Goal: Information Seeking & Learning: Learn about a topic

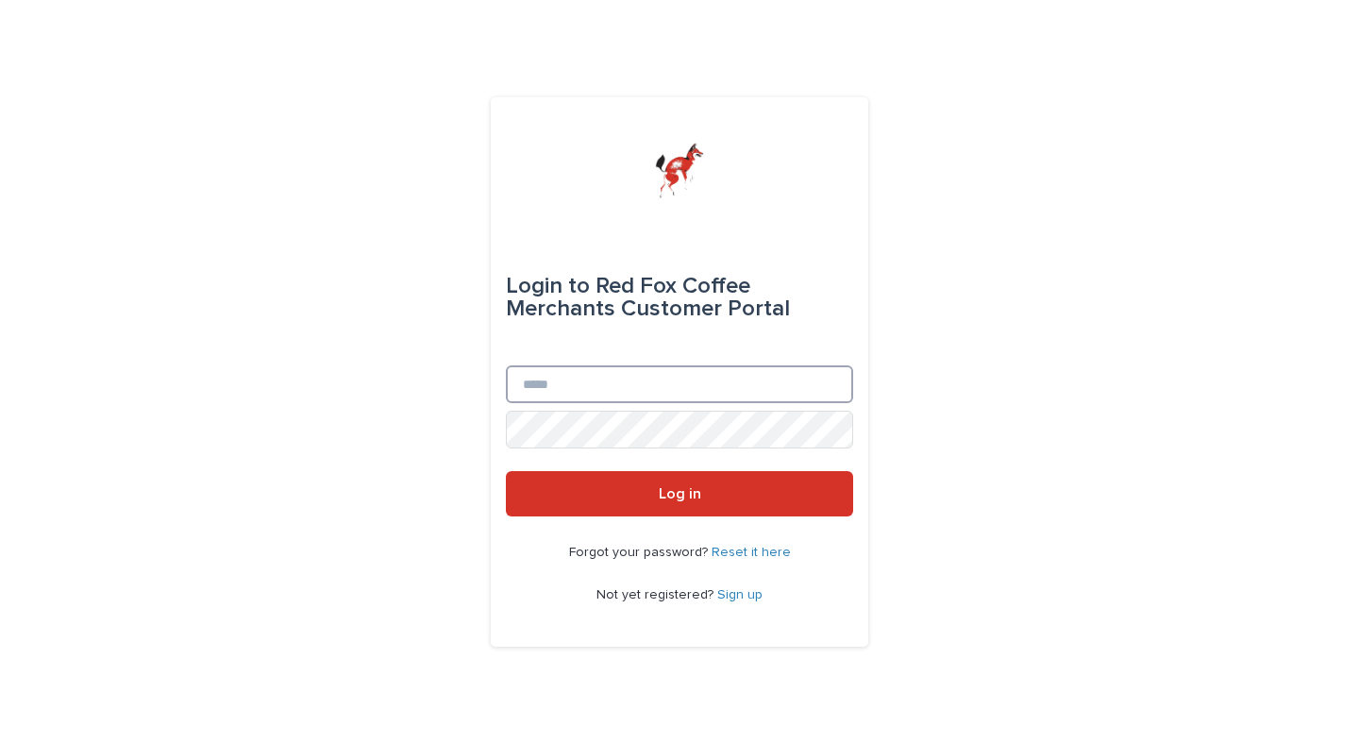
click at [569, 377] on input "Email" at bounding box center [679, 384] width 347 height 38
type input "*"
type input "**********"
click at [506, 471] on button "Log in" at bounding box center [679, 493] width 347 height 45
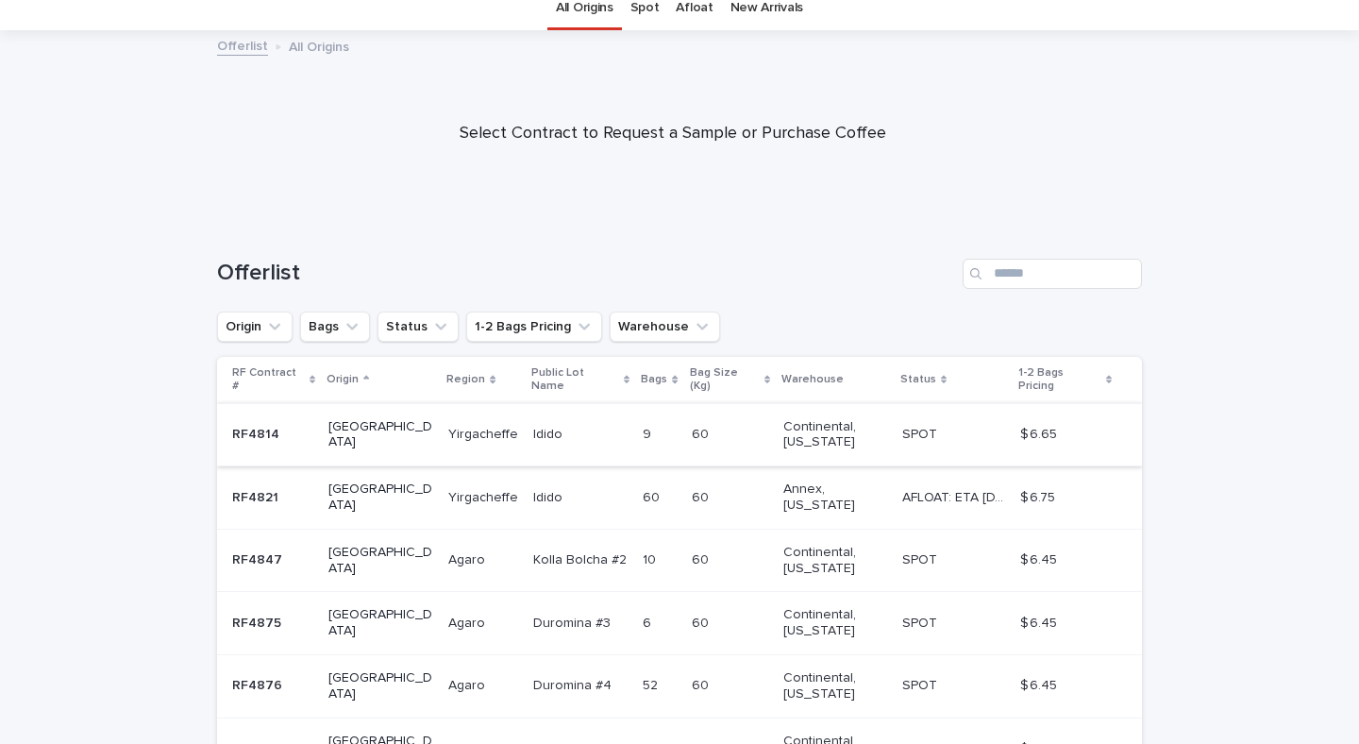
scroll to position [122, 0]
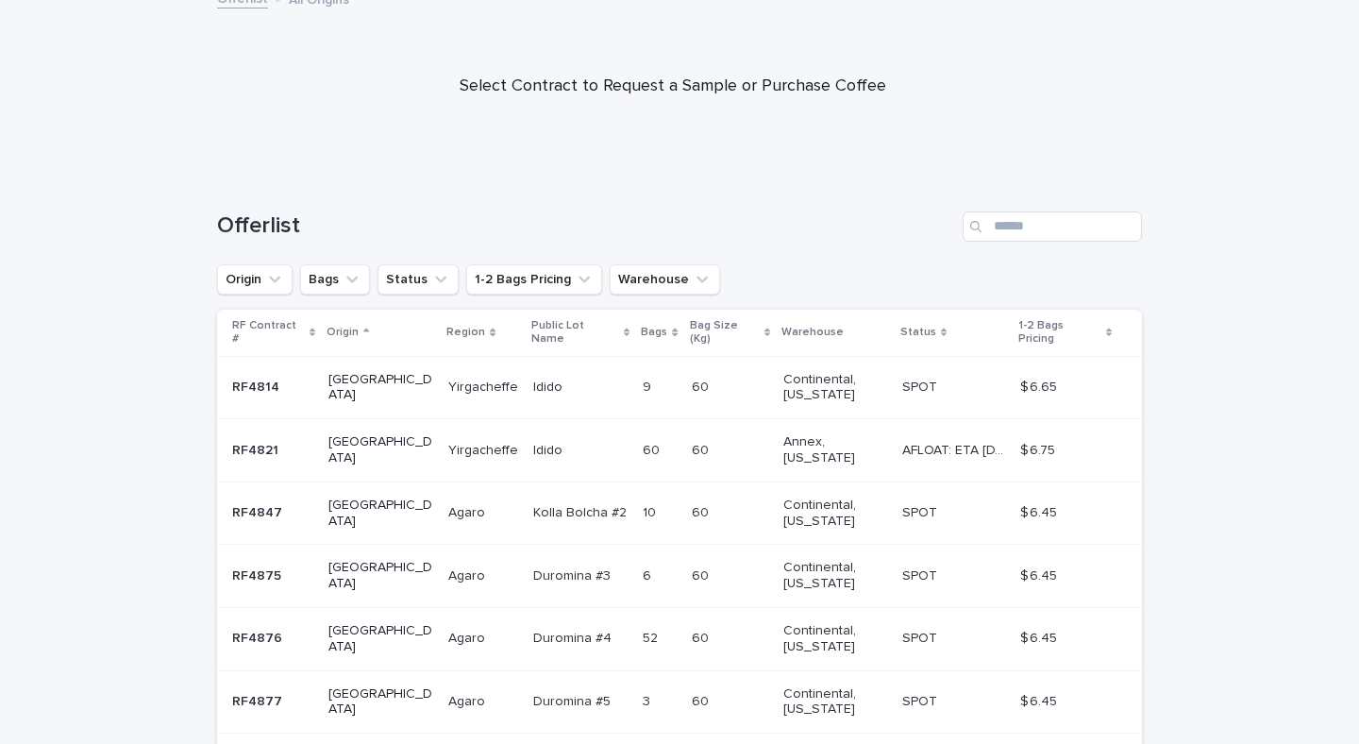
click at [346, 372] on p "Ethiopia" at bounding box center [380, 388] width 105 height 32
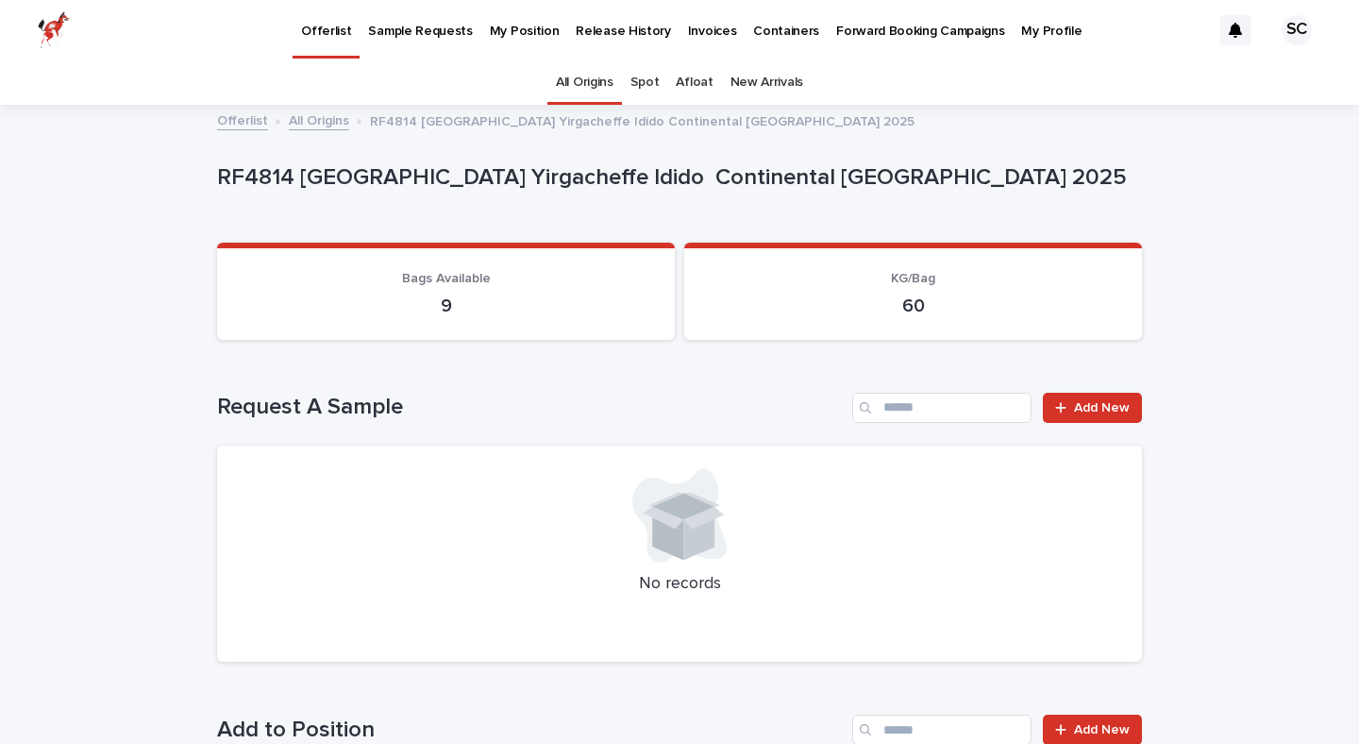
click at [322, 128] on link "All Origins" at bounding box center [319, 120] width 60 height 22
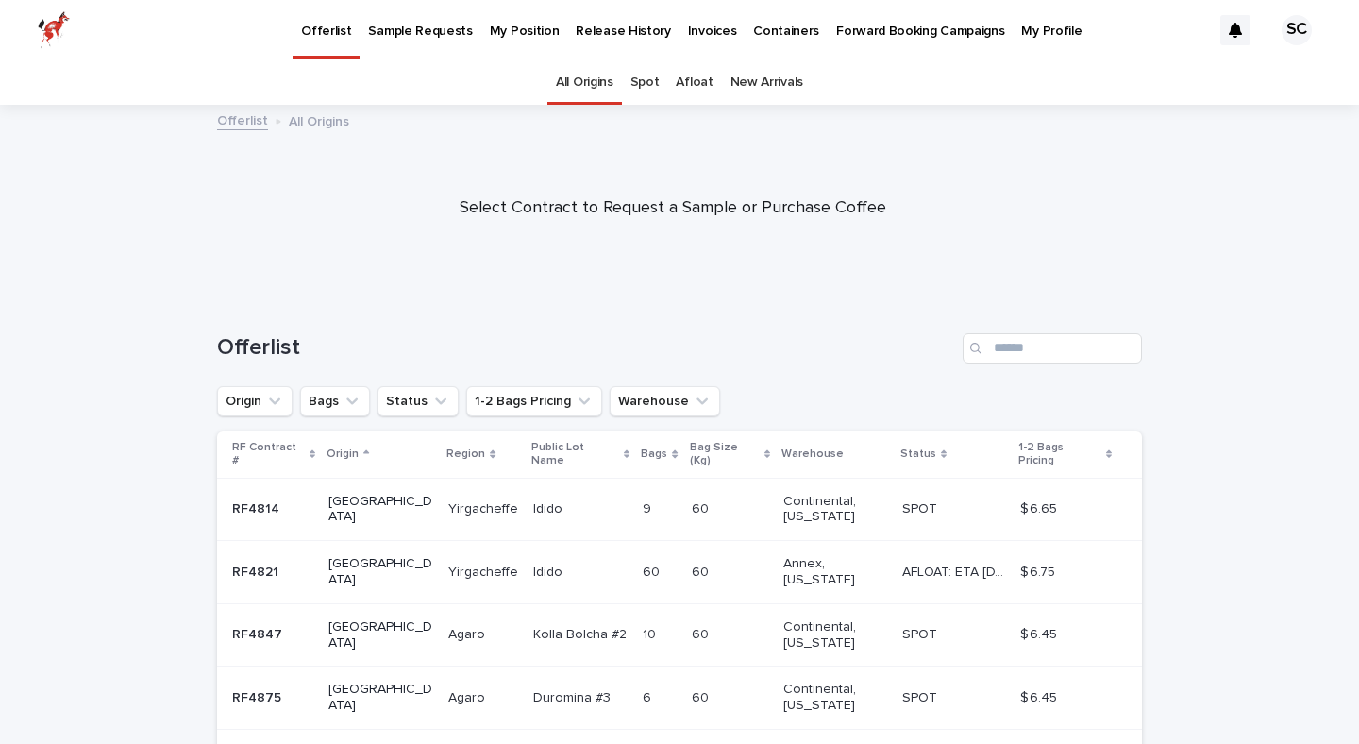
click at [762, 25] on p "Containers" at bounding box center [786, 20] width 66 height 40
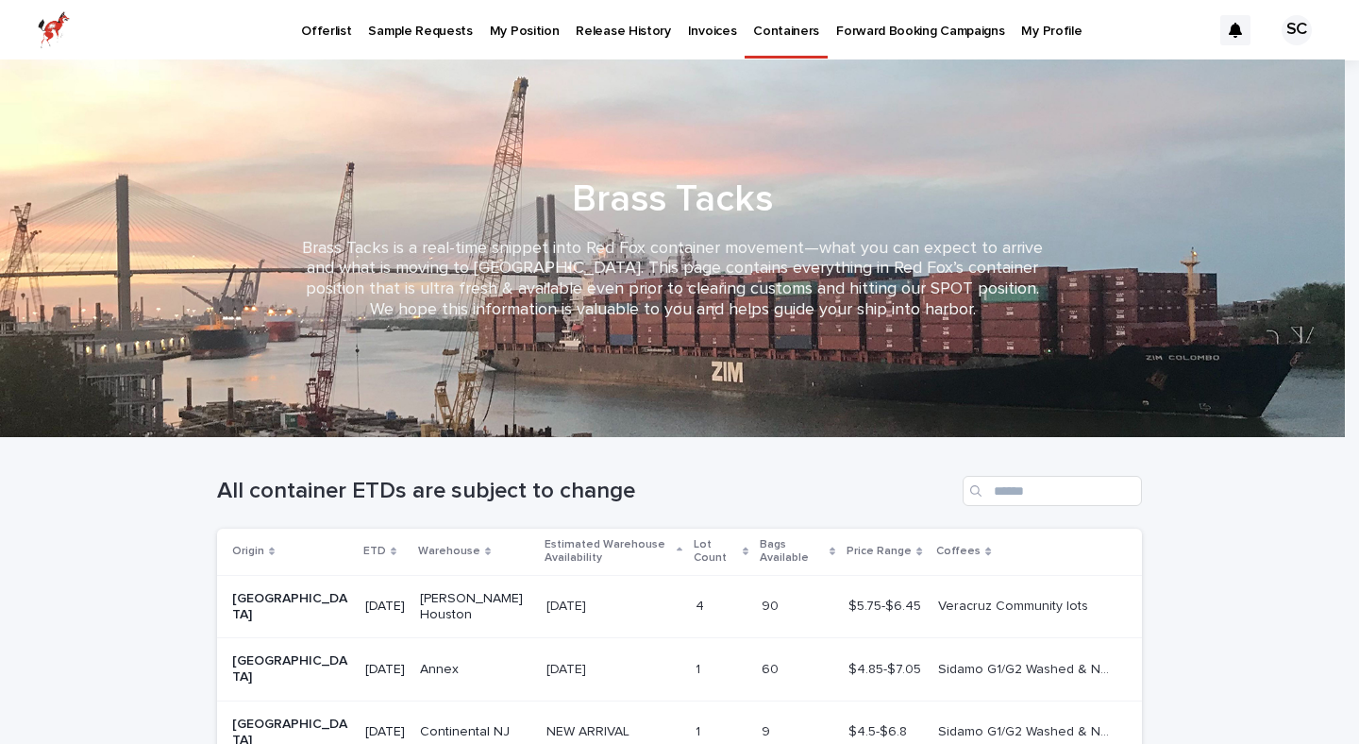
click at [533, 31] on p "My Position" at bounding box center [525, 20] width 70 height 40
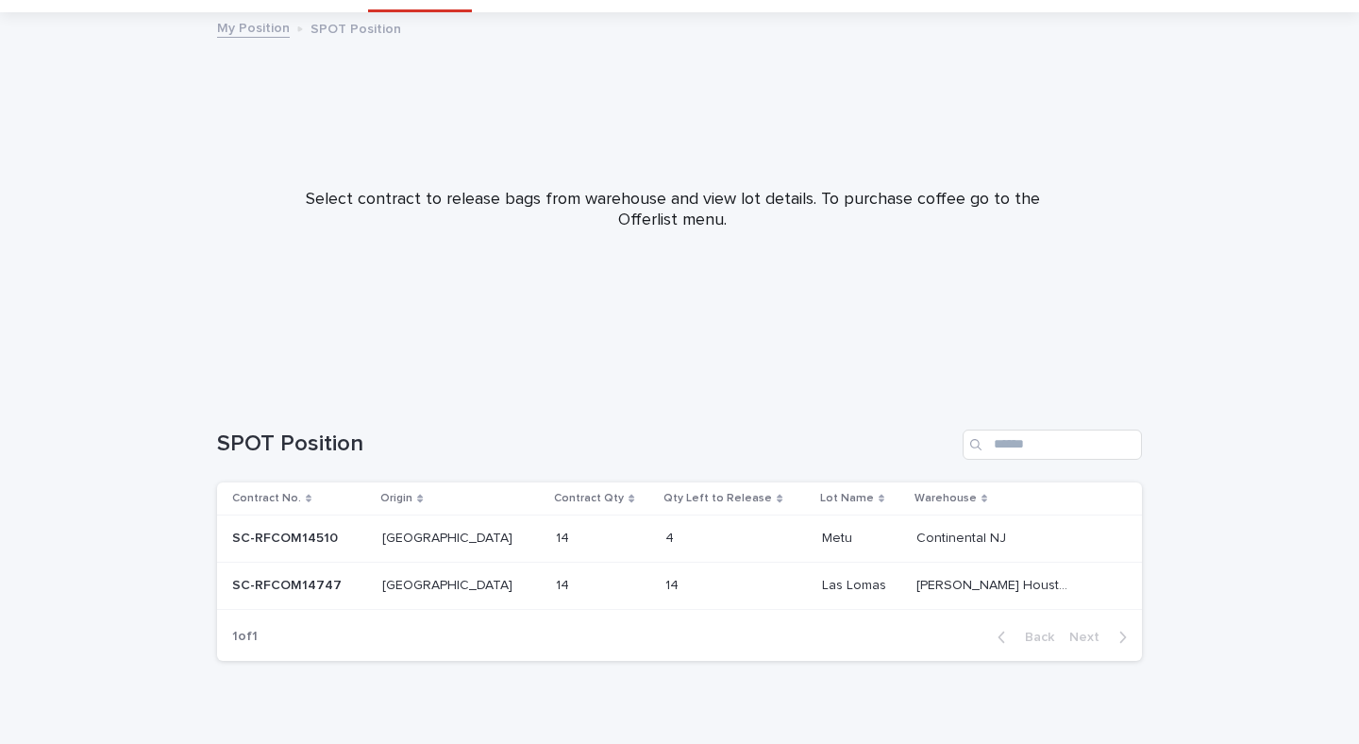
scroll to position [119, 0]
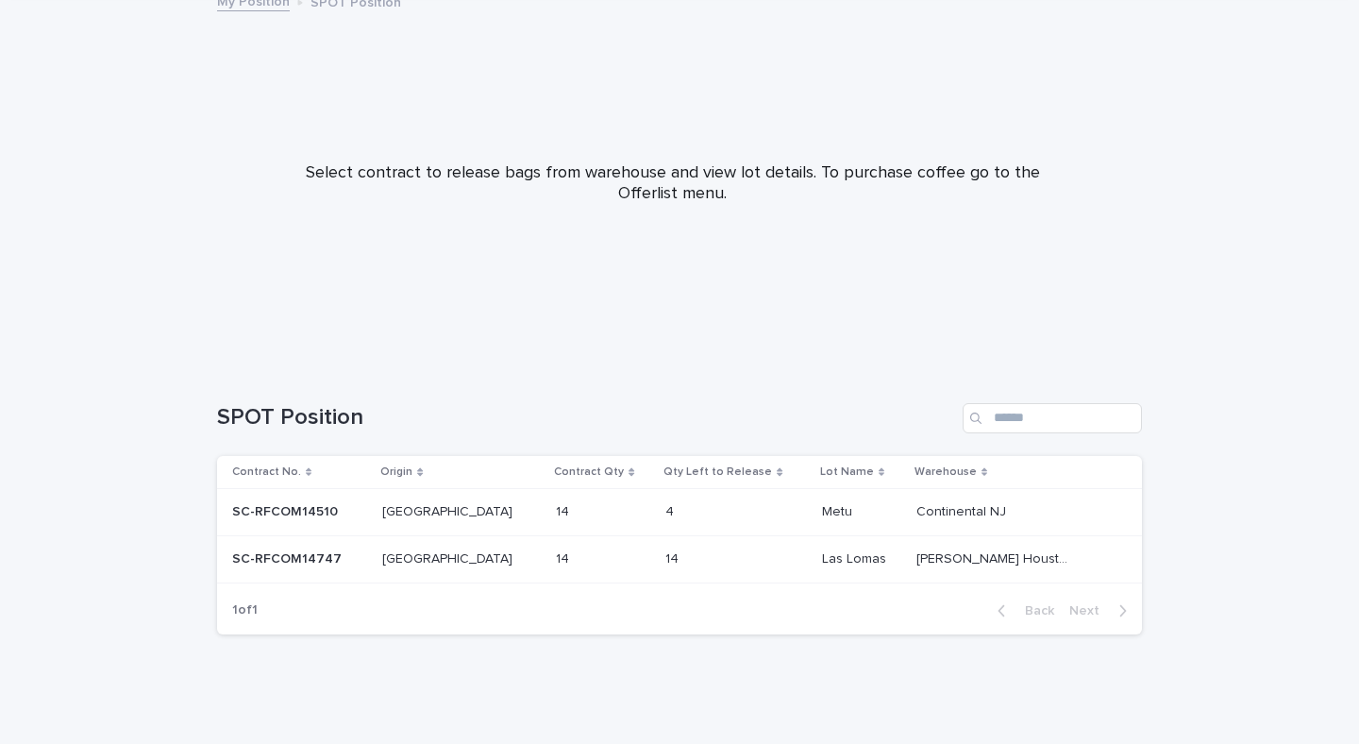
click at [842, 515] on p "Metu" at bounding box center [839, 510] width 34 height 20
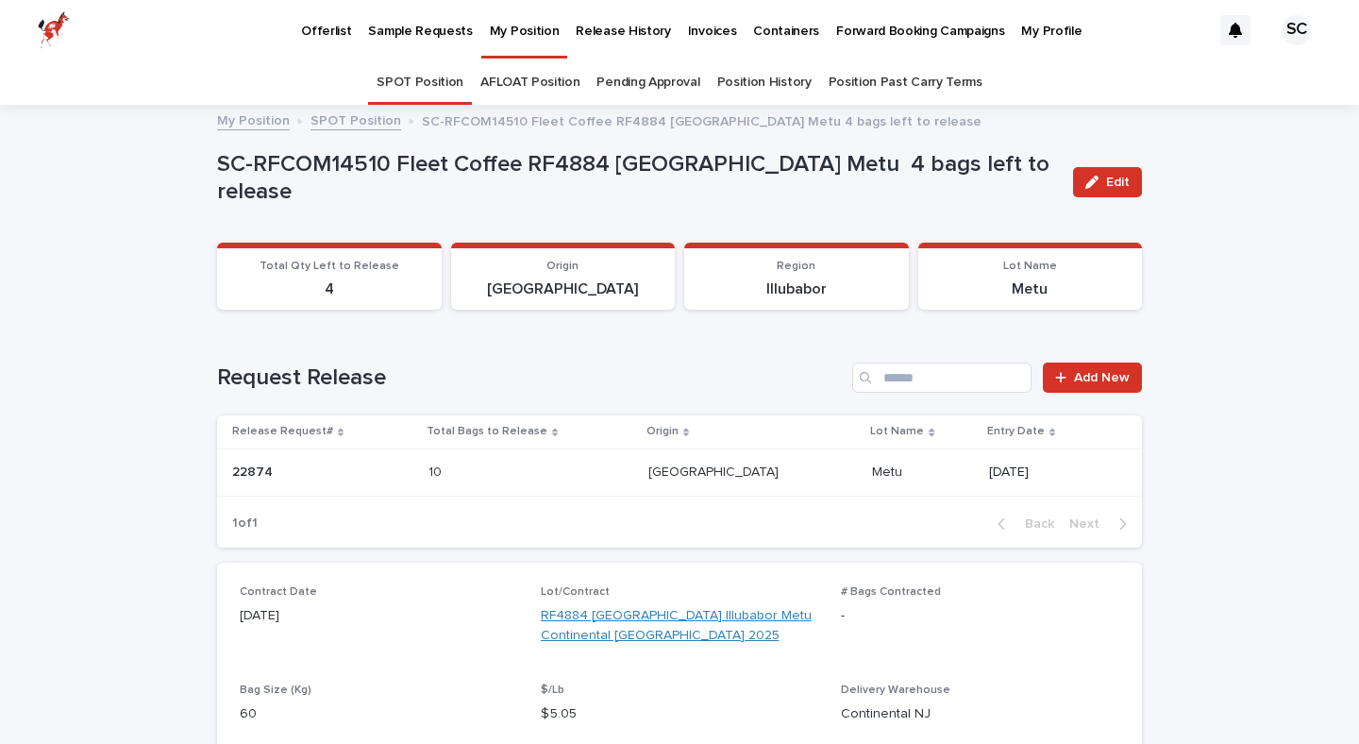
click at [626, 612] on link "RF4884 Ethiopia Illubabor Metu Continental NJ 2025" at bounding box center [680, 626] width 278 height 40
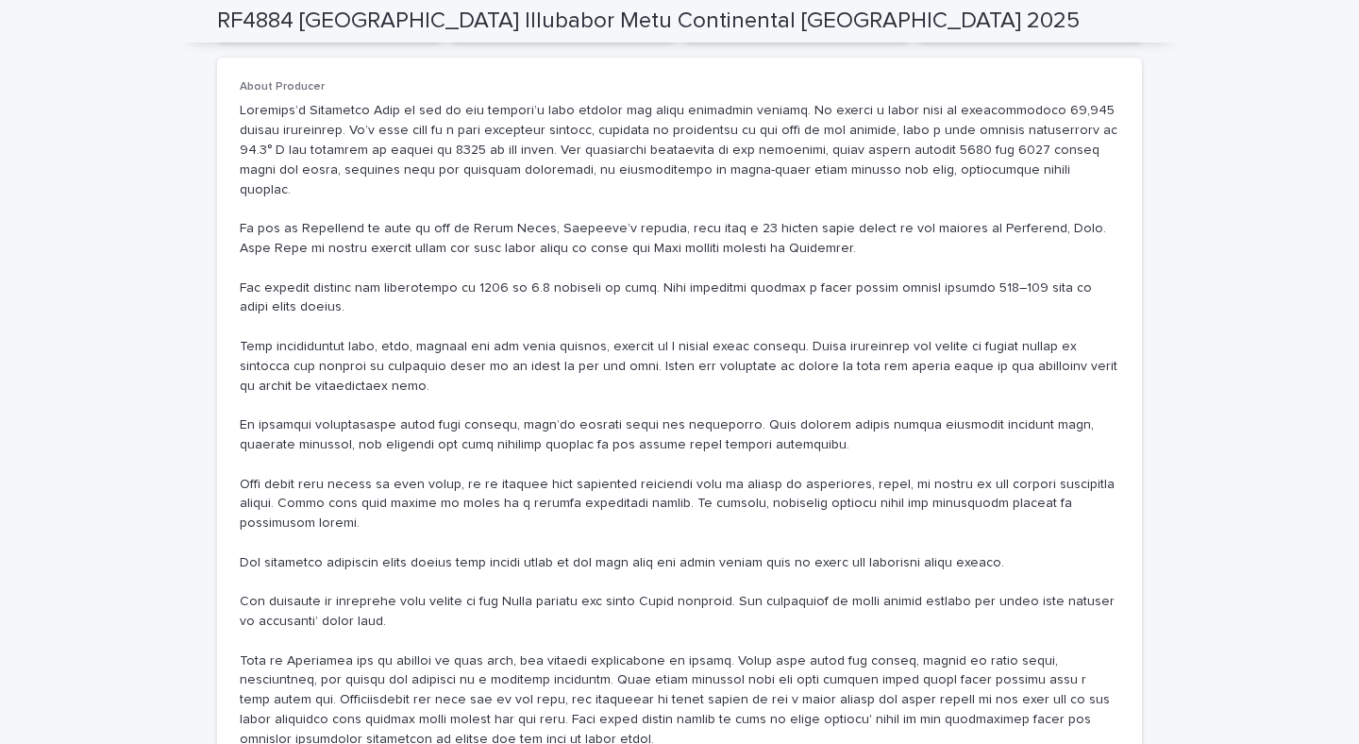
scroll to position [482, 0]
